Goal: Check status: Check status

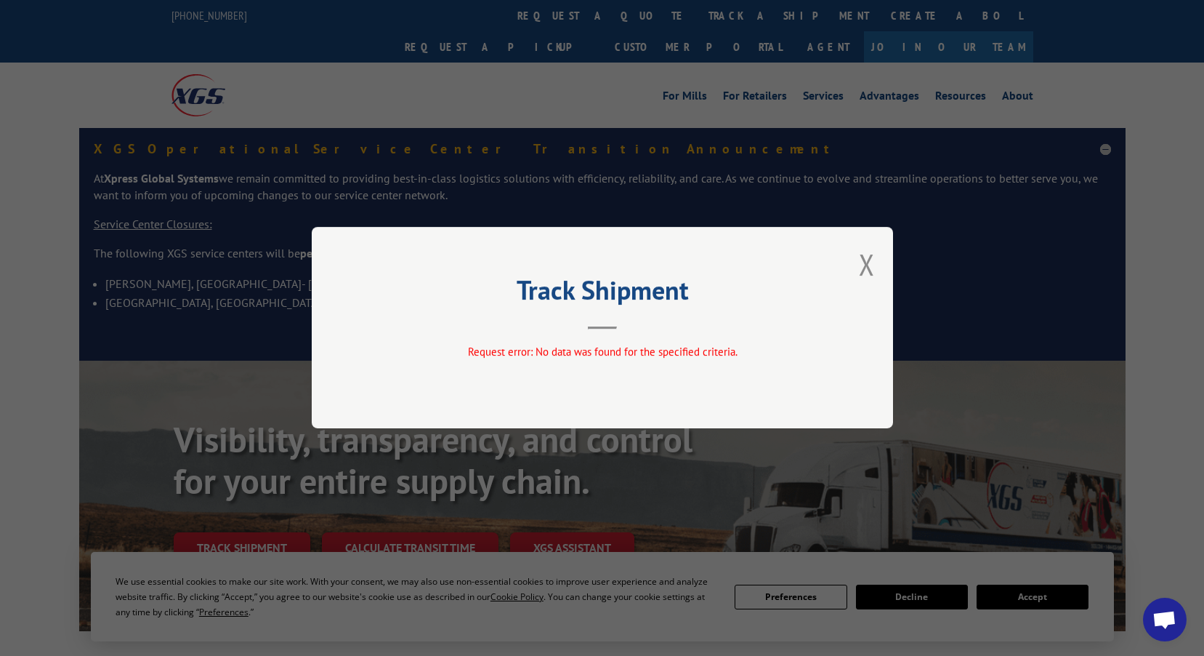
click at [876, 262] on div "Track Shipment Request error: No data was found for the specified criteria." at bounding box center [602, 327] width 581 height 201
click at [866, 258] on button "Close modal" at bounding box center [867, 264] width 16 height 39
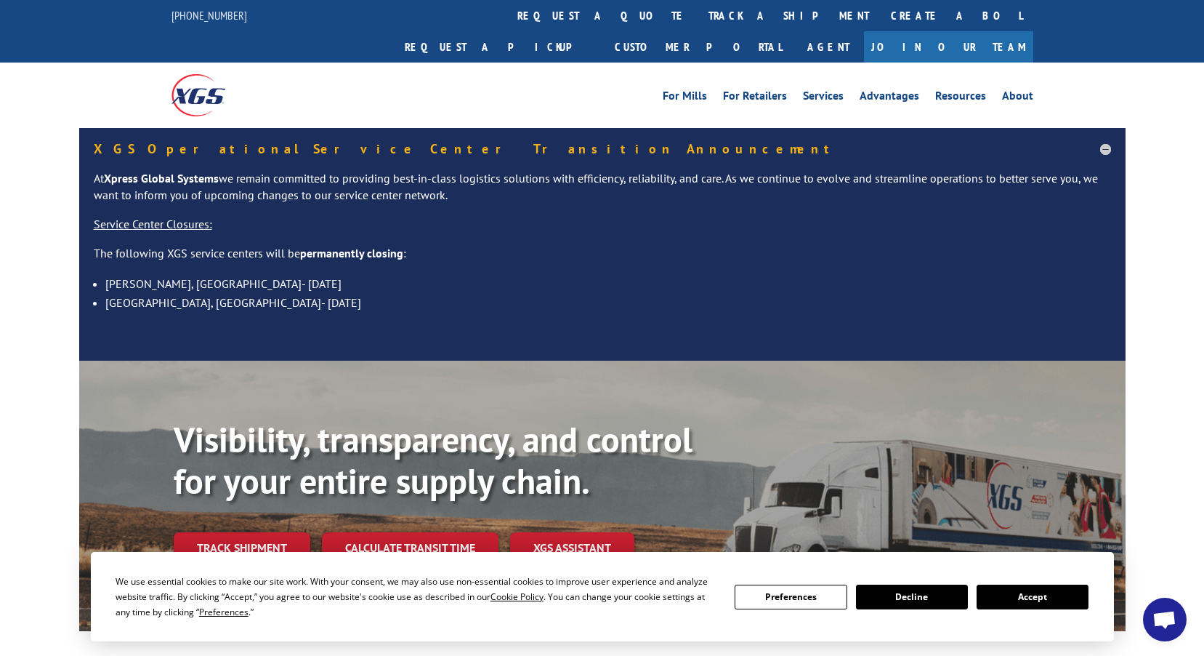
click at [698, 15] on link "track a shipment" at bounding box center [789, 15] width 182 height 31
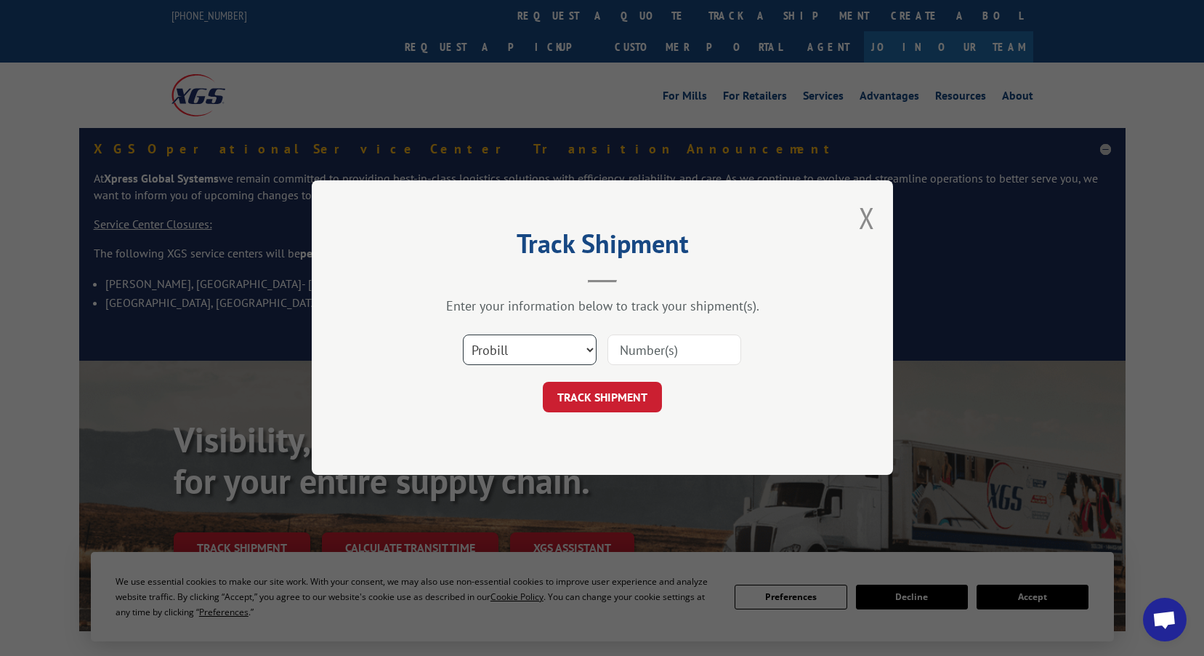
click at [587, 347] on select "Select category... Probill BOL PO" at bounding box center [530, 350] width 134 height 31
select select "po"
click at [463, 335] on select "Select category... Probill BOL PO" at bounding box center [530, 350] width 134 height 31
click at [712, 335] on input at bounding box center [675, 350] width 134 height 31
paste input "06914873"
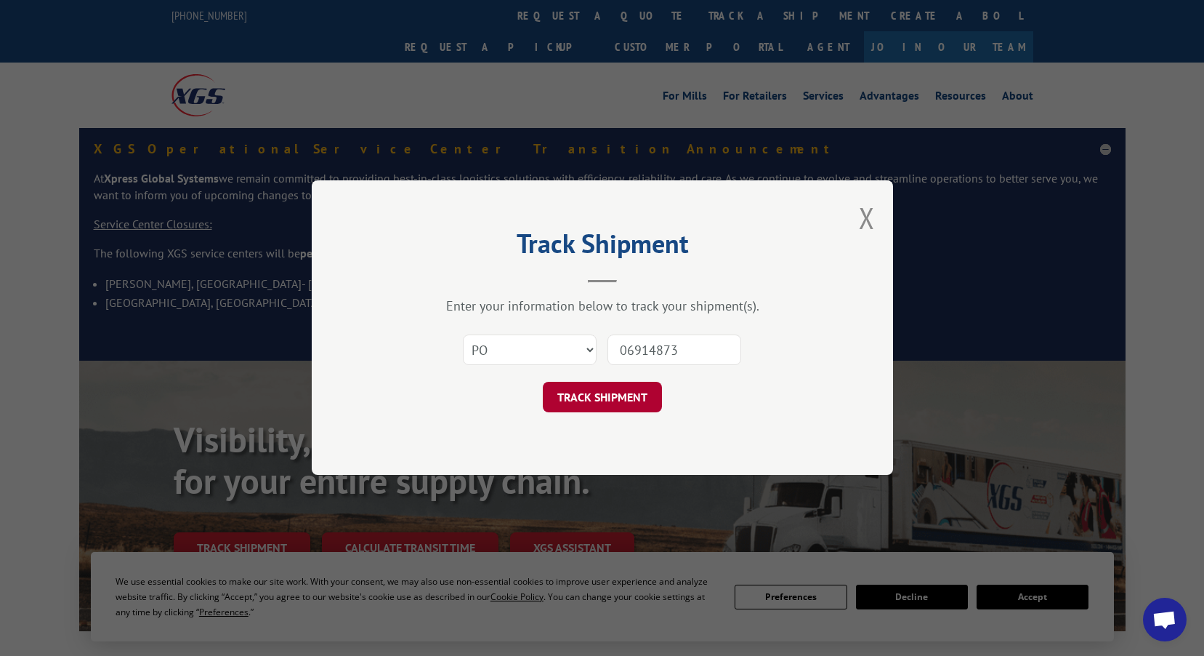
type input "06914873"
click at [604, 399] on button "TRACK SHIPMENT" at bounding box center [602, 397] width 119 height 31
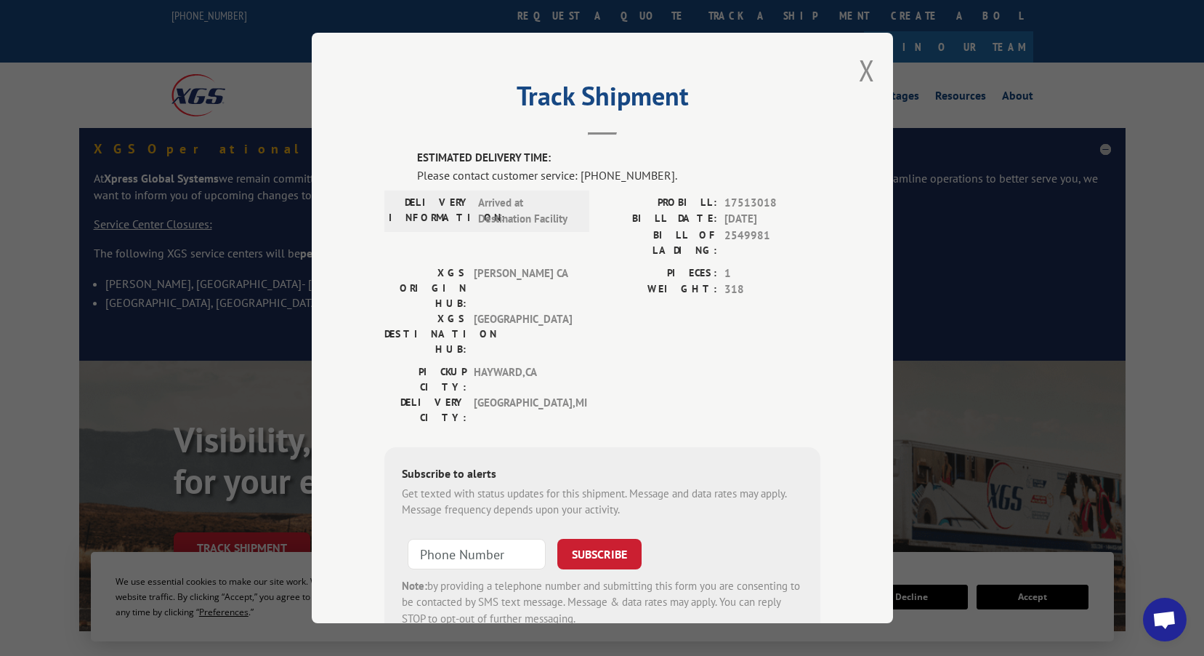
click at [732, 203] on span "17513018" at bounding box center [773, 203] width 96 height 17
copy span "17513018"
